Goal: Ask a question: Seek information or help from site administrators or community

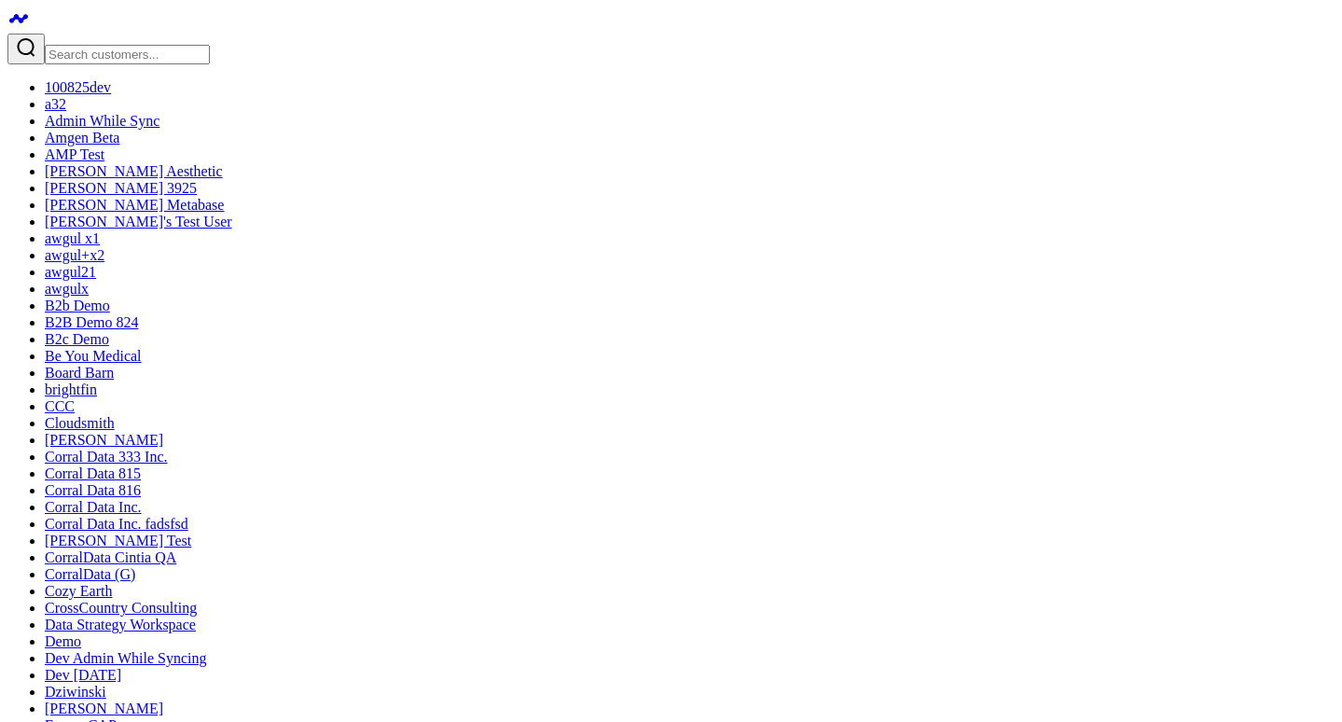
click at [189, 45] on input "Search customers input" at bounding box center [127, 55] width 165 height 20
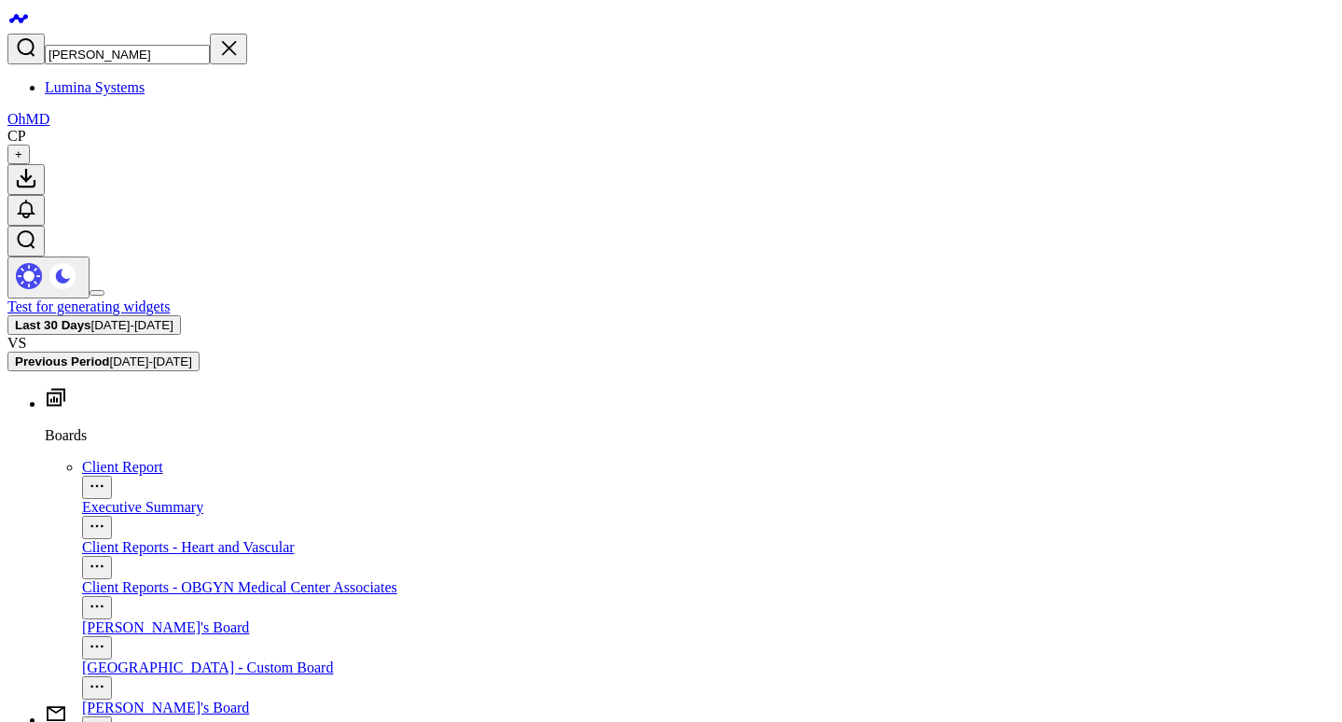
type input "lum"
click at [145, 79] on link "Lumina Systems" at bounding box center [95, 87] width 100 height 16
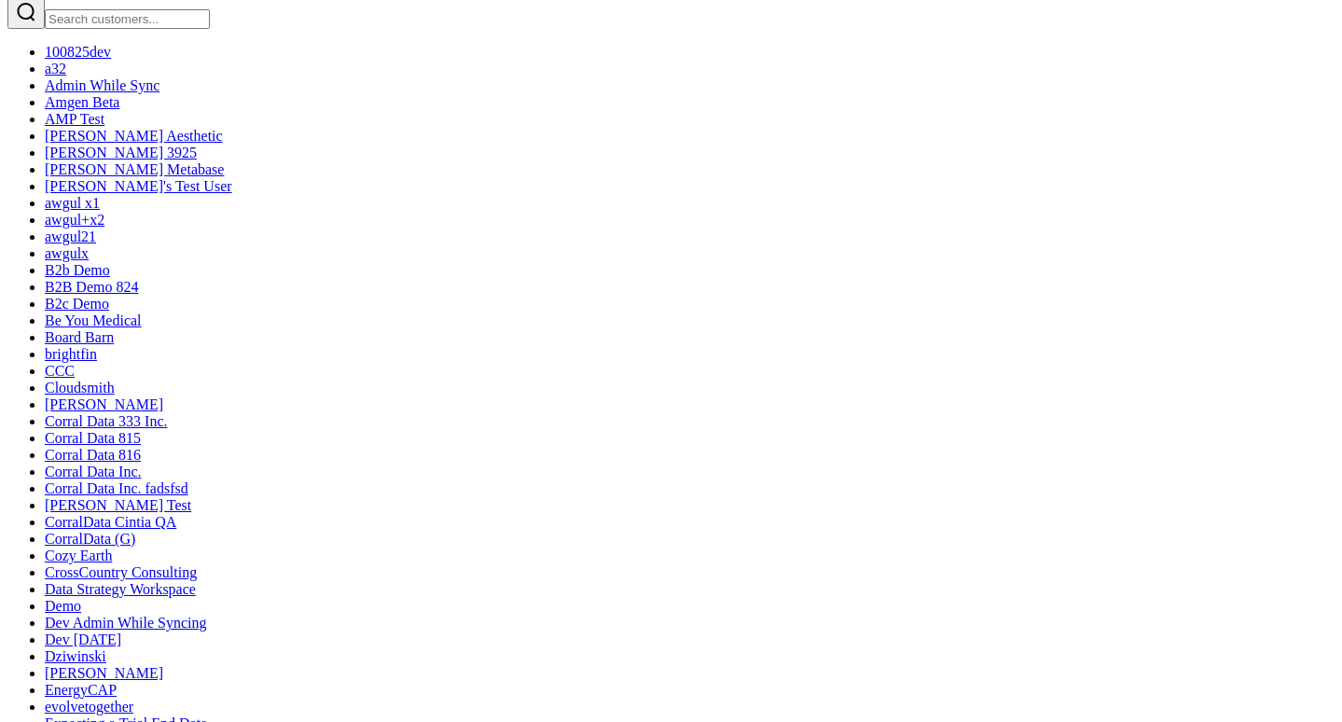
scroll to position [103, 0]
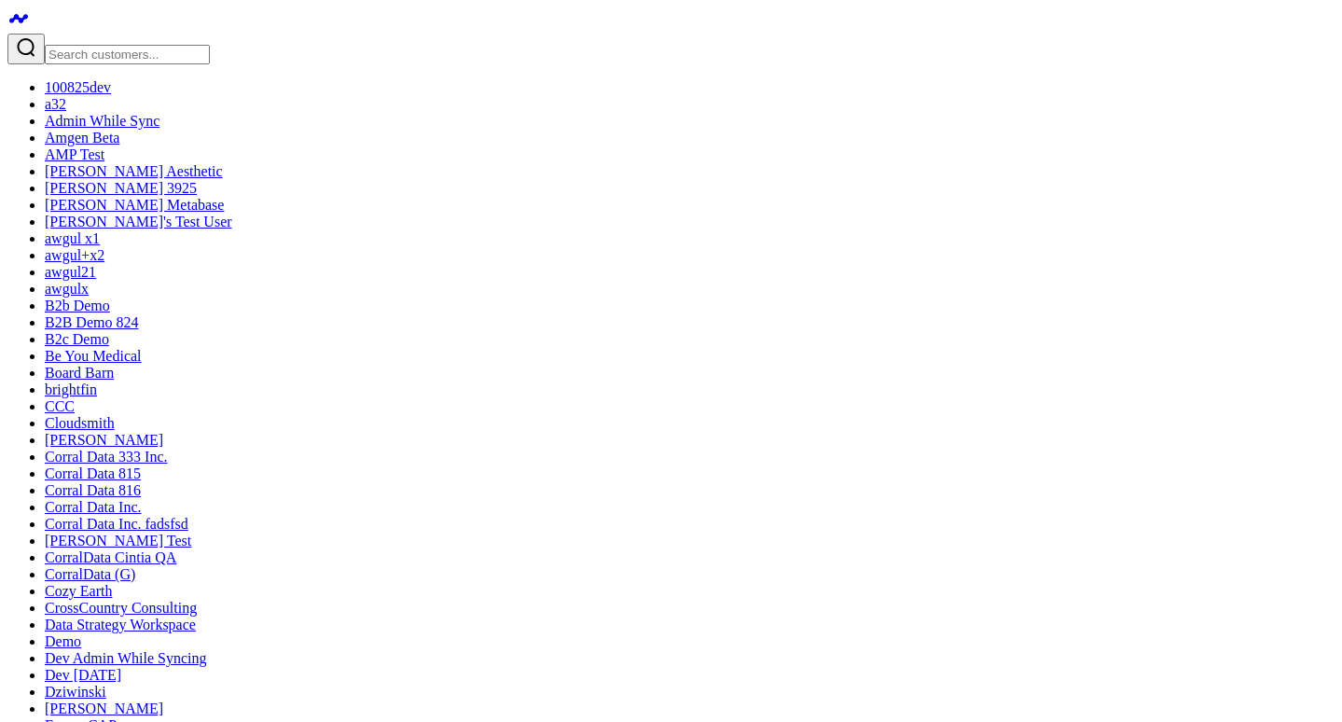
click at [146, 45] on input "Search customers input" at bounding box center [127, 55] width 165 height 20
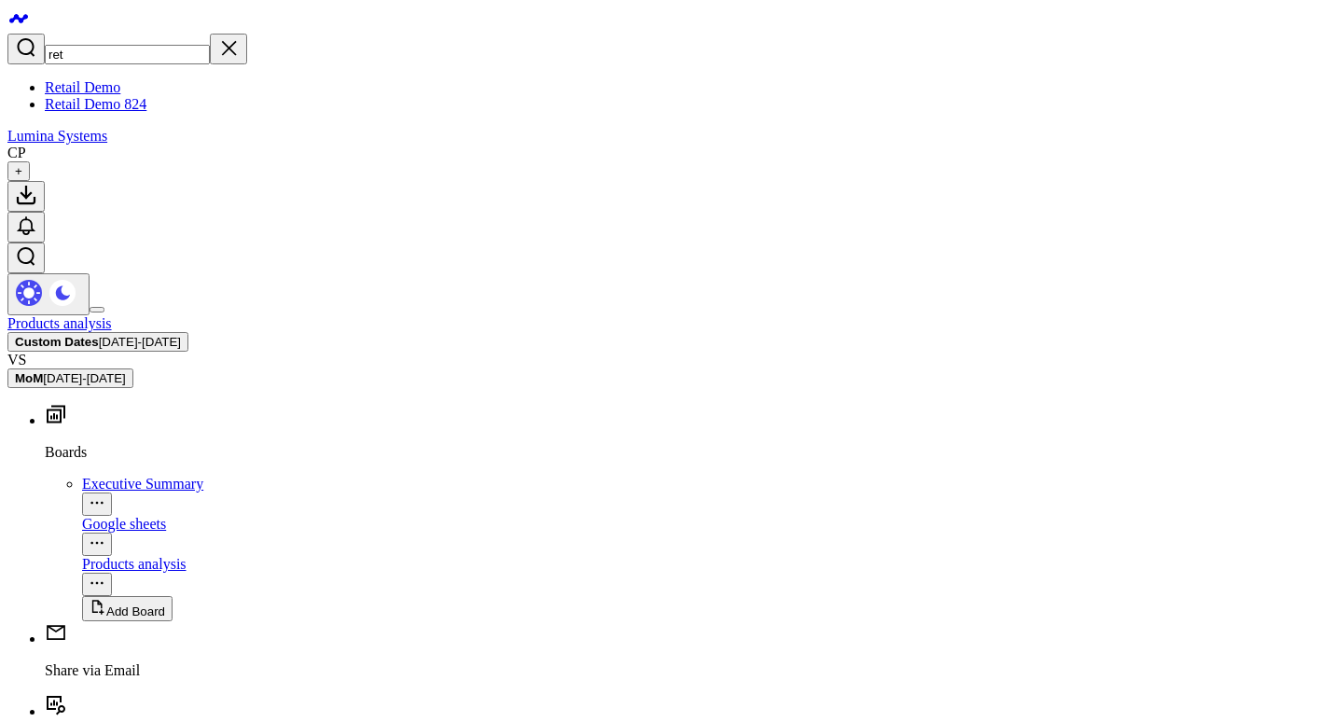
type input "ret"
click at [120, 79] on link "Retail Demo" at bounding box center [83, 87] width 76 height 16
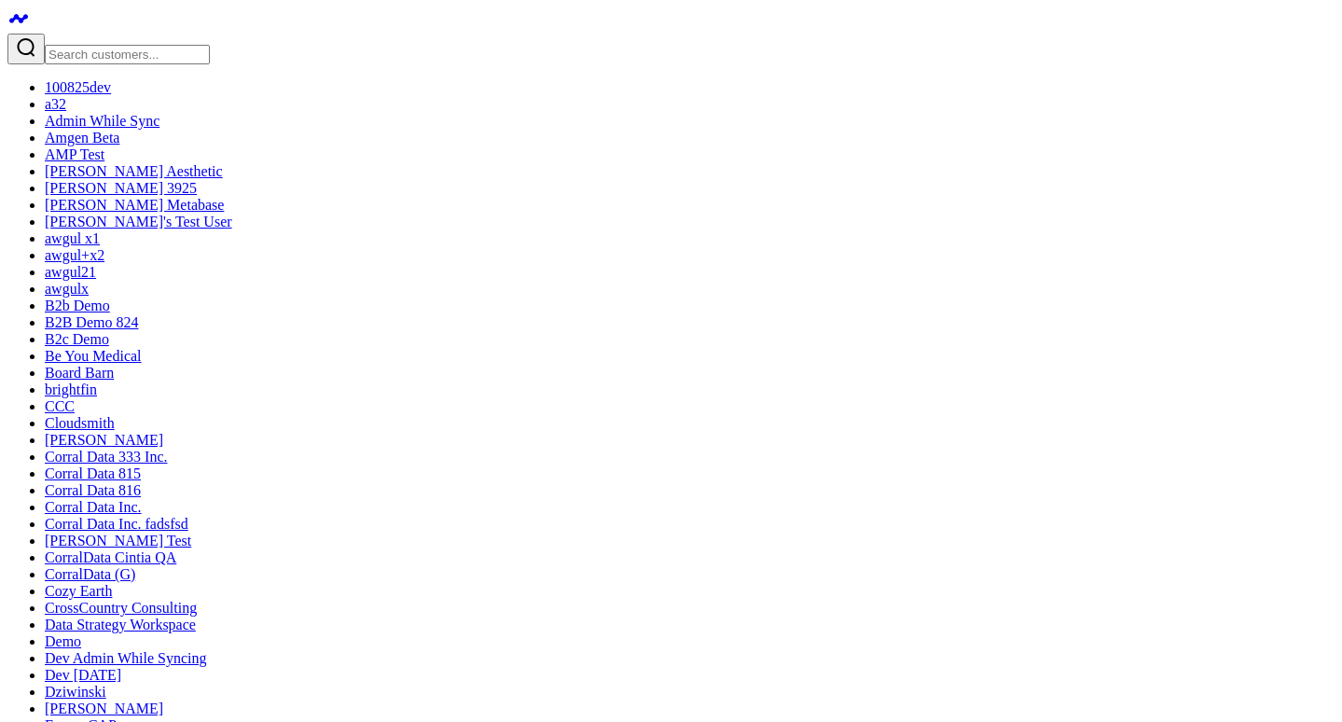
drag, startPoint x: 308, startPoint y: 153, endPoint x: 1112, endPoint y: 152, distance: 803.9
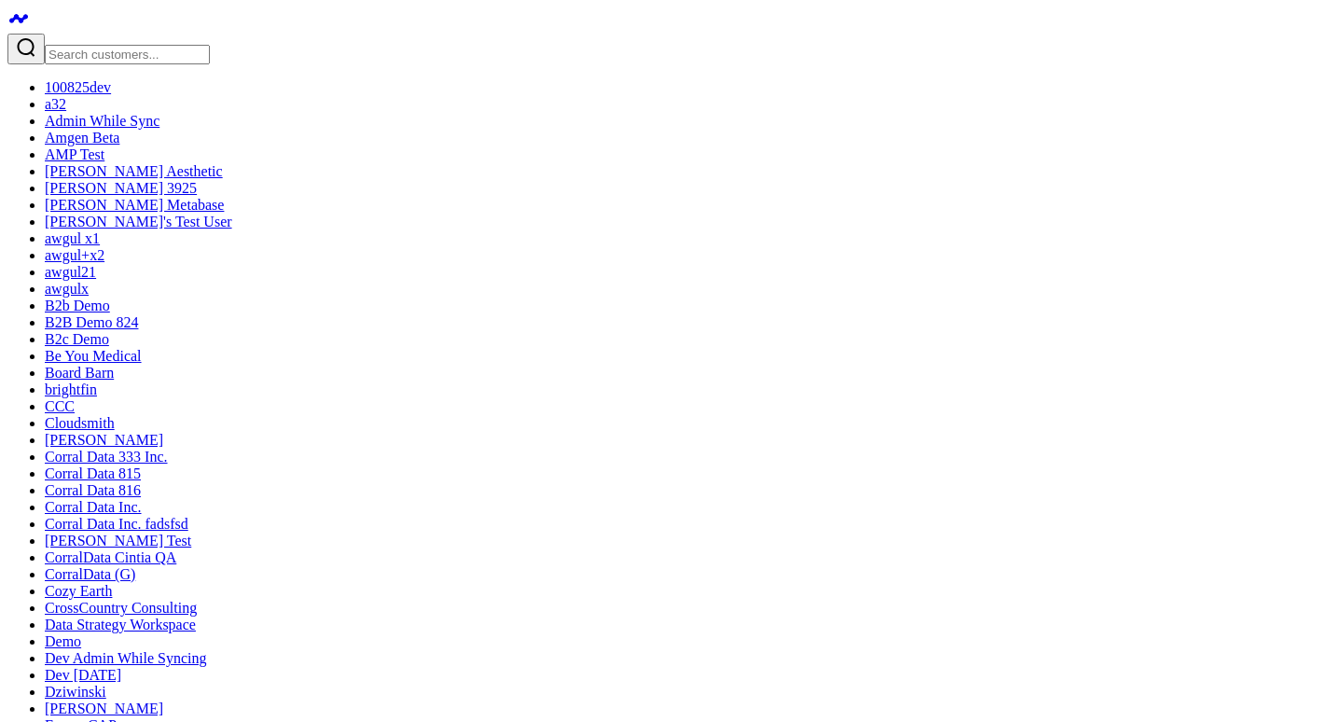
copy div "Google Sheets (testfor_product_daily_enhanced) data is still syncing. Please ho…"
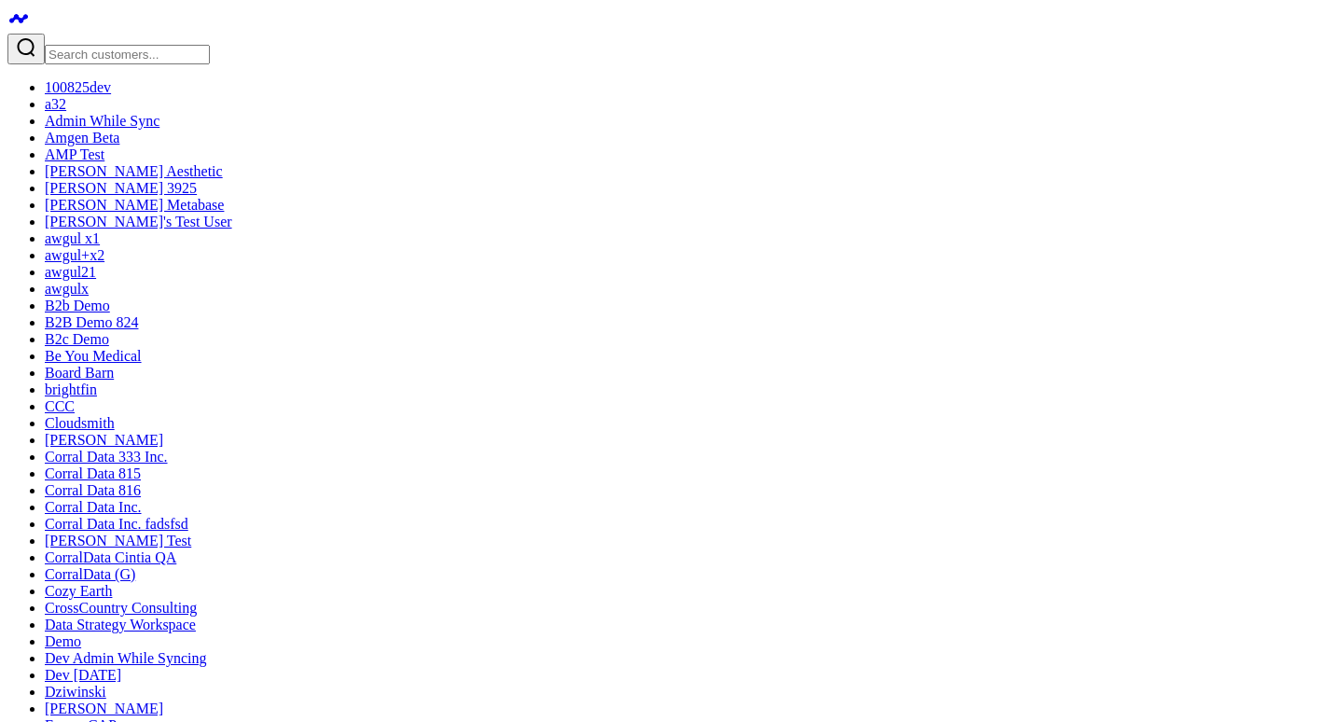
drag, startPoint x: 925, startPoint y: 493, endPoint x: 1234, endPoint y: 436, distance: 313.9
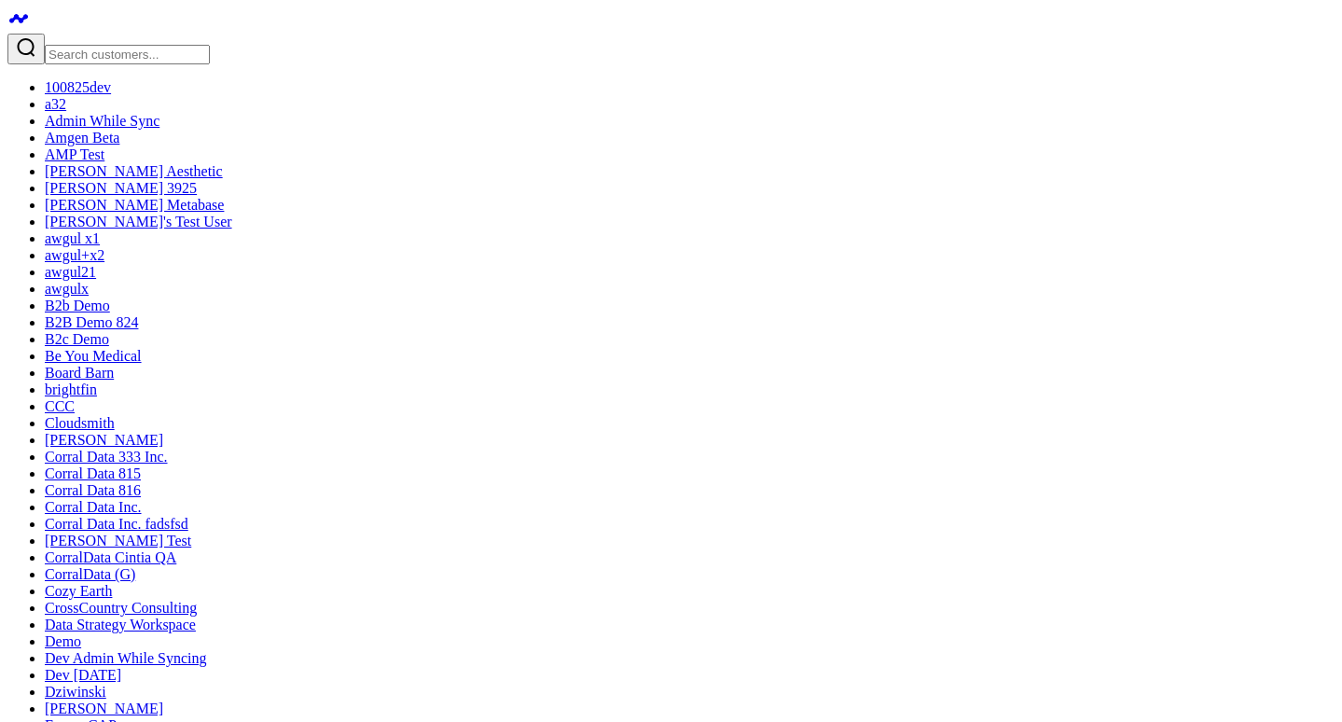
scroll to position [567, 0]
drag, startPoint x: 1177, startPoint y: 338, endPoint x: 670, endPoint y: 310, distance: 508.1
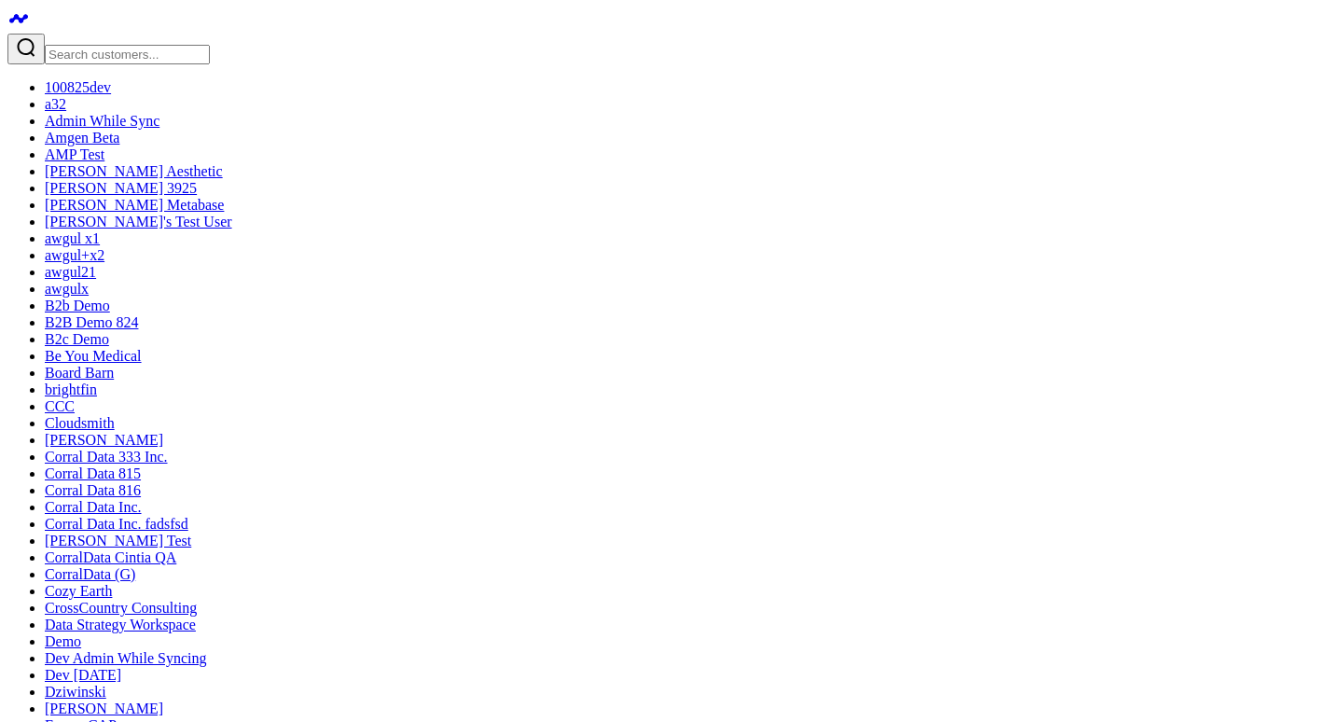
scroll to position [0, 0]
drag, startPoint x: 273, startPoint y: 215, endPoint x: 314, endPoint y: 166, distance: 64.2
